Goal: Task Accomplishment & Management: Use online tool/utility

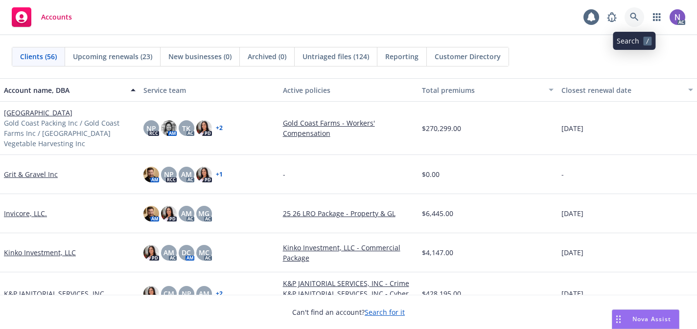
click at [639, 23] on link at bounding box center [635, 17] width 20 height 20
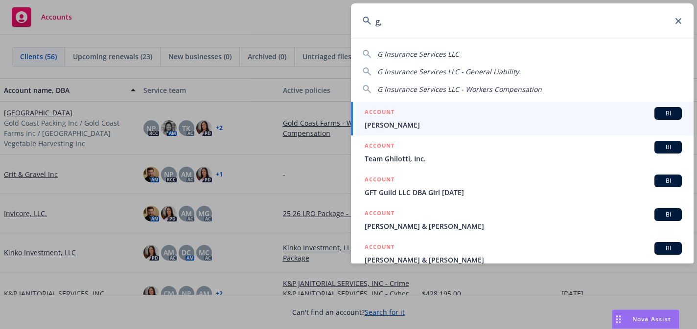
type input "g"
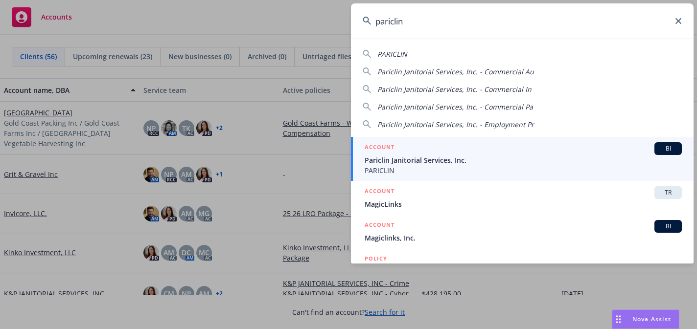
type input "pariclin"
click at [490, 167] on span "PARICLIN" at bounding box center [523, 170] width 317 height 10
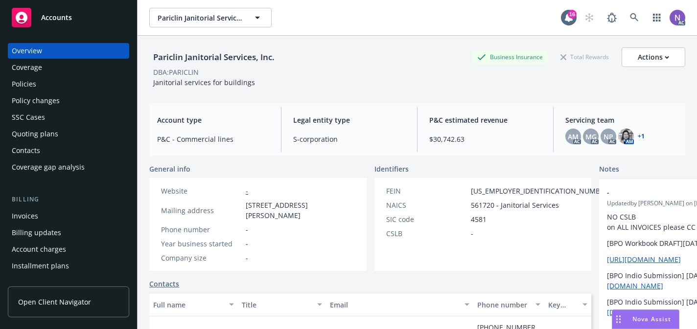
click at [61, 91] on div "Policies" at bounding box center [69, 84] width 114 height 16
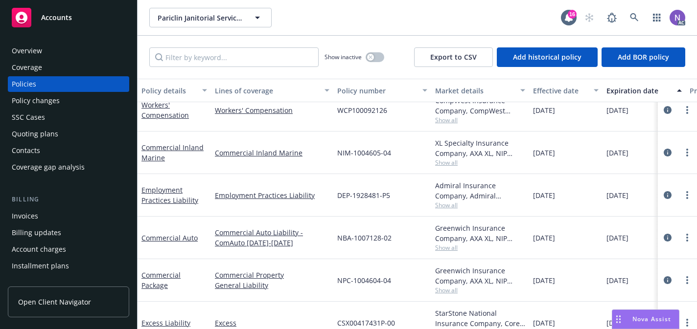
scroll to position [28, 0]
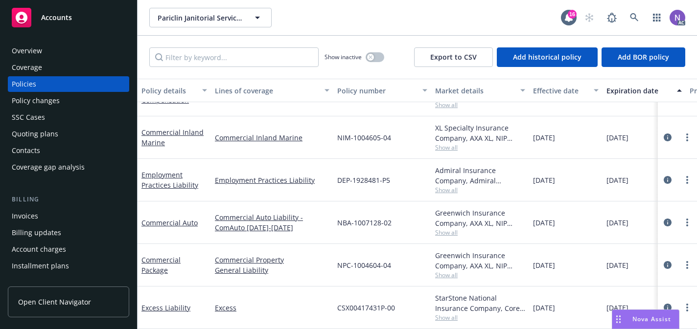
click at [441, 236] on span "Show all" at bounding box center [480, 233] width 90 height 8
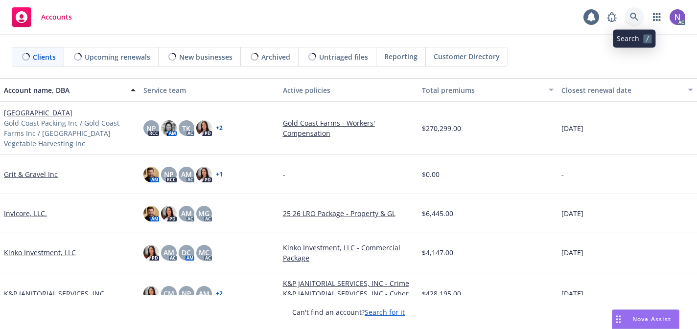
click at [631, 10] on link at bounding box center [635, 17] width 20 height 20
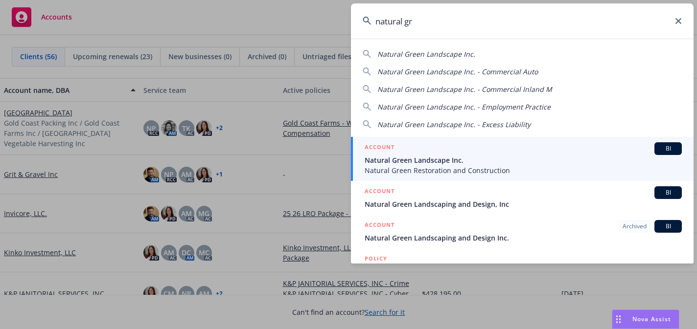
type input "natural gr"
click at [488, 169] on span "Natural Green Restoration and Construction" at bounding box center [523, 170] width 317 height 10
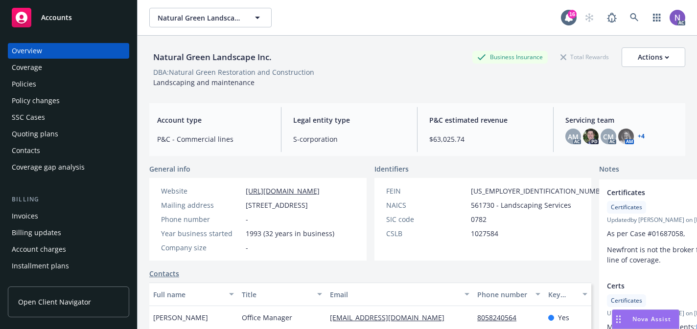
click at [79, 136] on div "Quoting plans" at bounding box center [69, 134] width 114 height 16
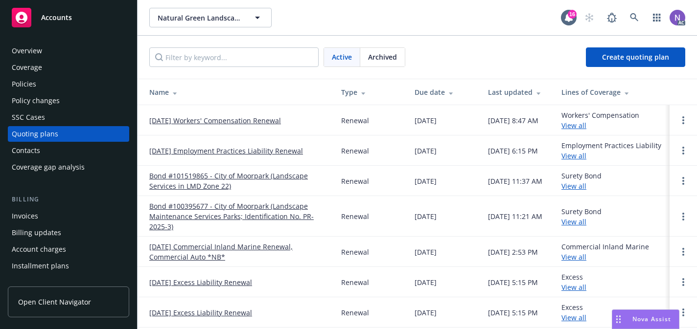
click at [211, 121] on link "[DATE] Workers' Compensation Renewal" at bounding box center [215, 121] width 132 height 10
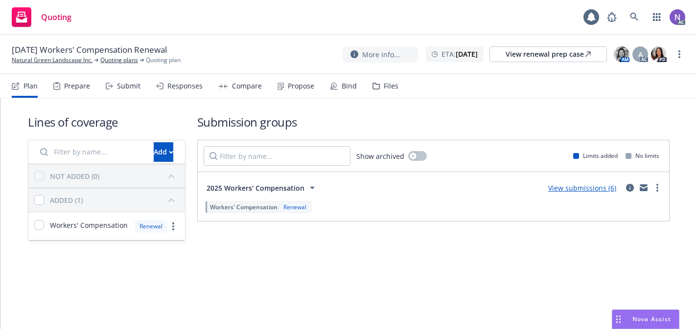
click at [71, 86] on div "Prepare" at bounding box center [77, 86] width 26 height 8
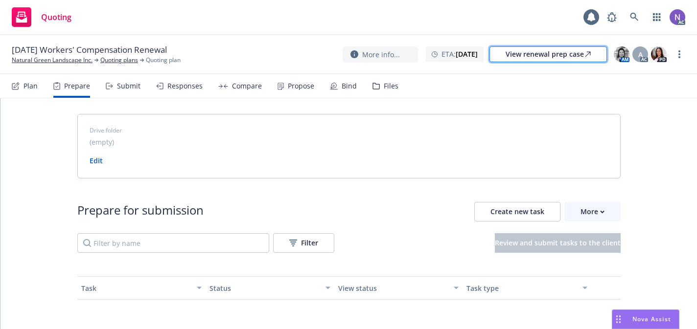
click at [574, 51] on div "View renewal prep case" at bounding box center [548, 54] width 85 height 15
click at [586, 220] on div "More" at bounding box center [592, 212] width 24 height 19
click at [602, 258] on span "Go to Indio account" at bounding box center [608, 256] width 87 height 9
click at [388, 89] on div "Files" at bounding box center [391, 86] width 15 height 8
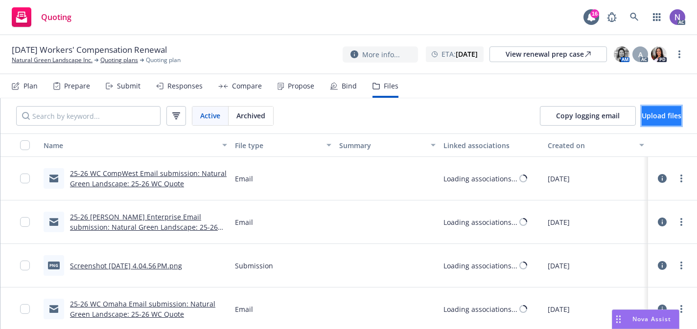
click at [642, 111] on span "Upload files" at bounding box center [662, 115] width 40 height 9
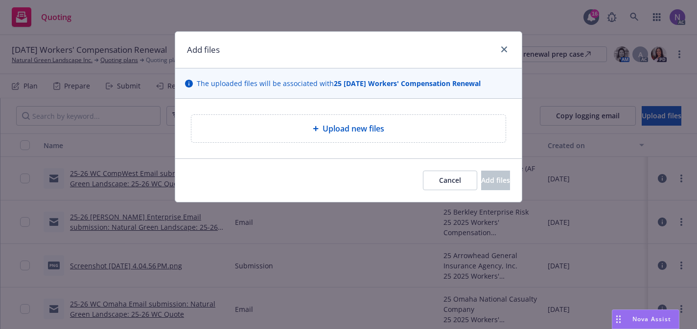
click at [443, 127] on div "Upload new files" at bounding box center [348, 129] width 299 height 12
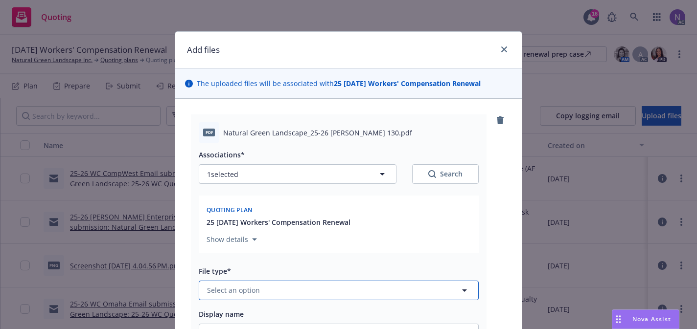
click at [312, 287] on button "Select an option" at bounding box center [339, 291] width 280 height 20
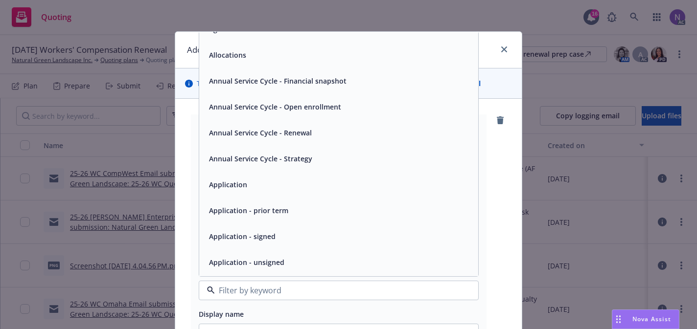
scroll to position [19, 0]
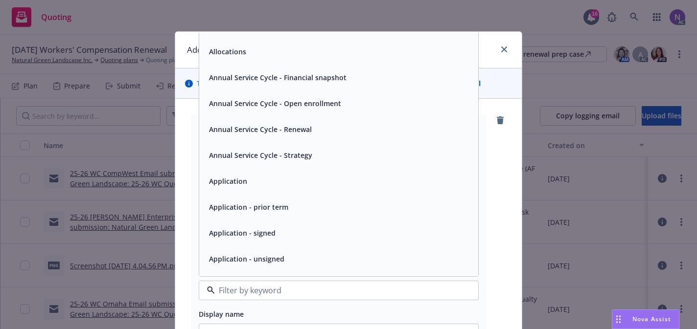
click at [323, 259] on div "Application - unsigned" at bounding box center [338, 259] width 267 height 14
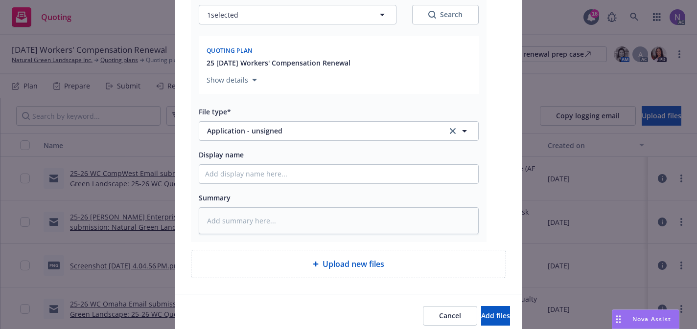
scroll to position [200, 0]
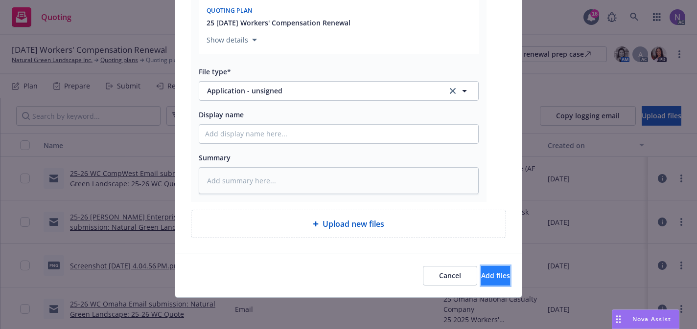
click at [491, 273] on span "Add files" at bounding box center [495, 275] width 29 height 9
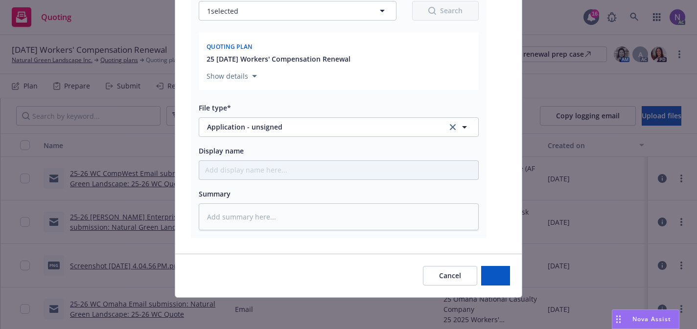
scroll to position [163, 0]
type textarea "x"
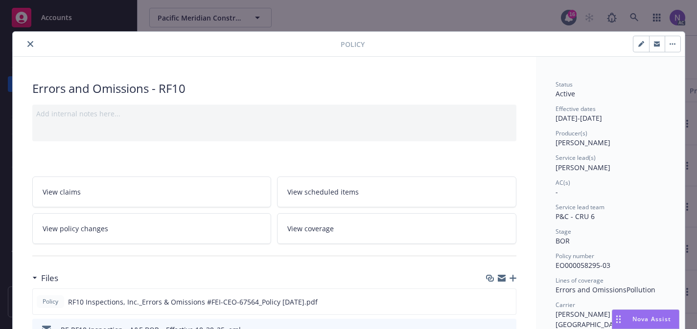
click at [30, 43] on icon "close" at bounding box center [30, 44] width 6 height 6
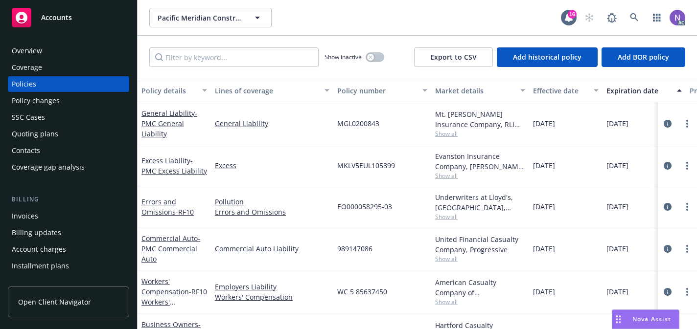
click at [76, 132] on div "Quoting plans" at bounding box center [69, 134] width 114 height 16
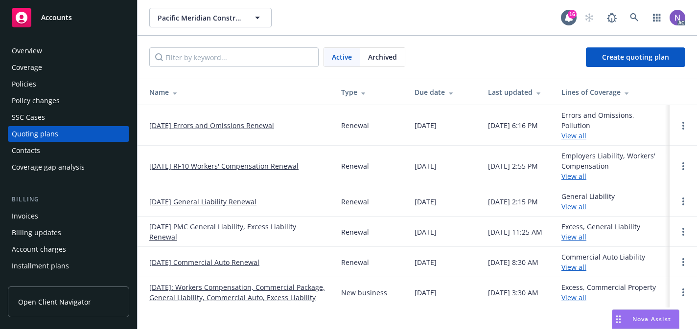
click at [189, 166] on link "11/27/25 RF10 Workers' Compensation Renewal" at bounding box center [223, 166] width 149 height 10
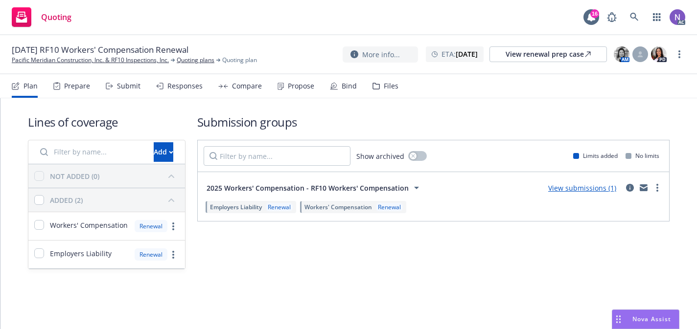
click at [83, 83] on div "Prepare" at bounding box center [77, 86] width 26 height 8
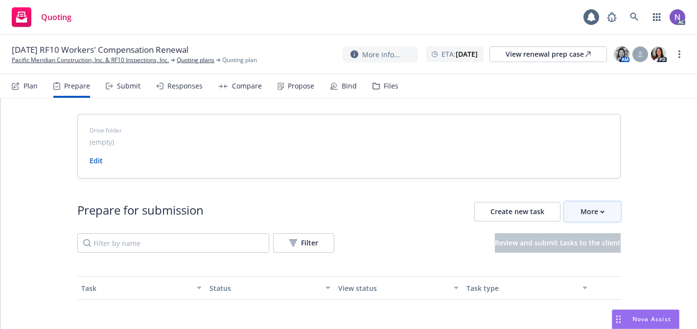
click at [604, 216] on button "More" at bounding box center [592, 212] width 56 height 20
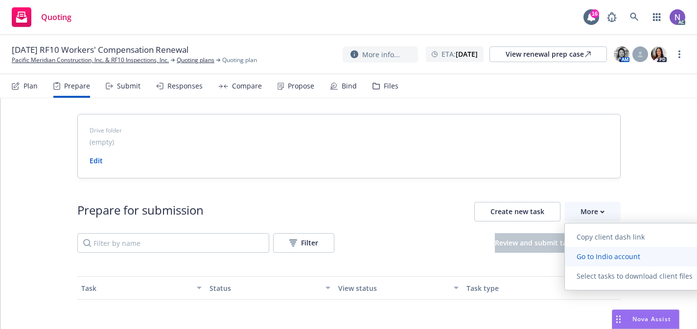
click at [596, 249] on link "Go to Indio account" at bounding box center [634, 257] width 139 height 20
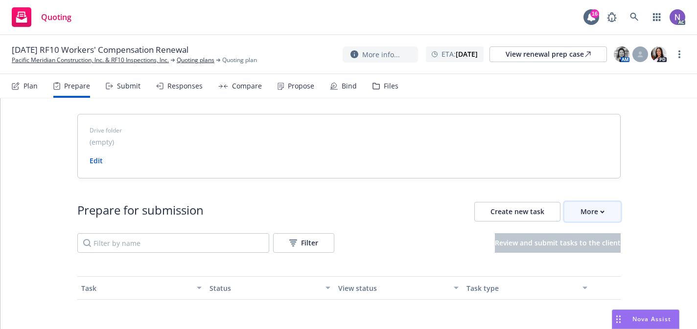
click at [591, 212] on div "More" at bounding box center [592, 212] width 24 height 19
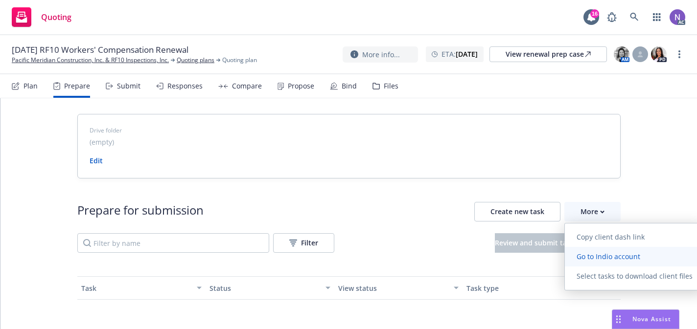
click at [590, 262] on link "Go to Indio account" at bounding box center [634, 257] width 139 height 20
